Goal: Task Accomplishment & Management: Use online tool/utility

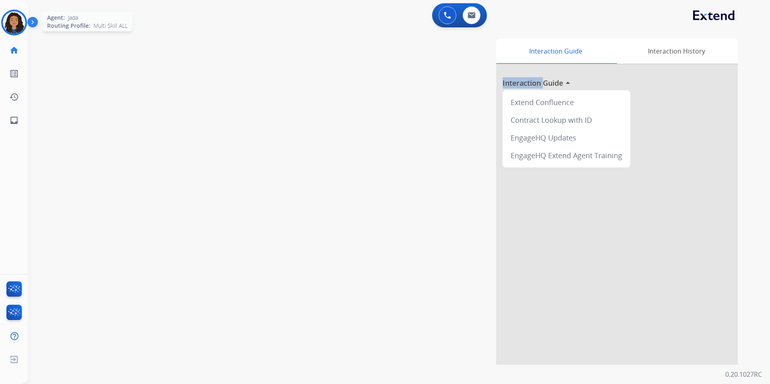
click at [6, 25] on img at bounding box center [14, 22] width 23 height 23
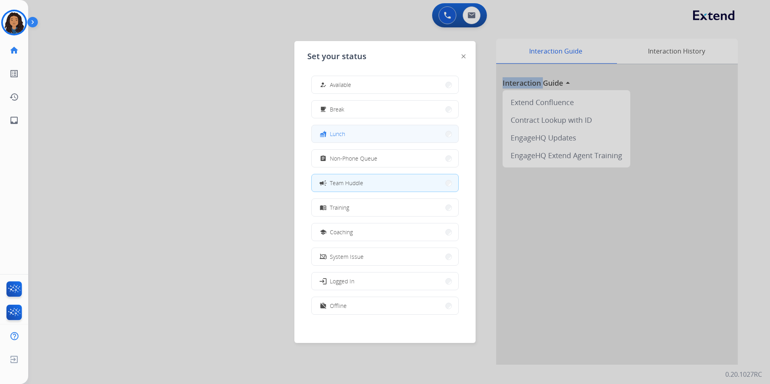
click at [384, 132] on button "fastfood Lunch" at bounding box center [385, 133] width 147 height 17
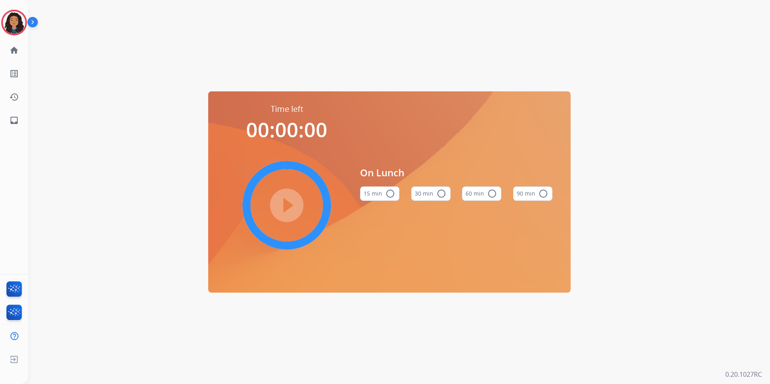
click at [483, 194] on button "60 min radio_button_unchecked" at bounding box center [481, 193] width 39 height 14
click at [291, 205] on mat-icon "play_circle_filled" at bounding box center [287, 205] width 10 height 10
